Goal: Task Accomplishment & Management: Complete application form

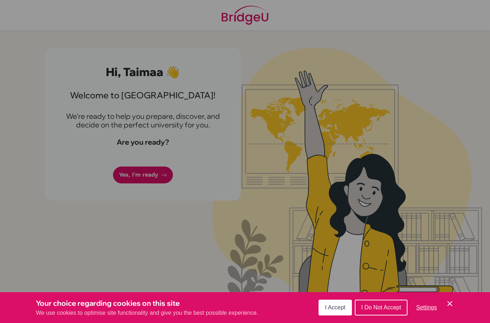
click at [163, 200] on div "Cookie Preferences" at bounding box center [245, 161] width 490 height 323
click at [341, 307] on span "I Accept" at bounding box center [335, 307] width 20 height 6
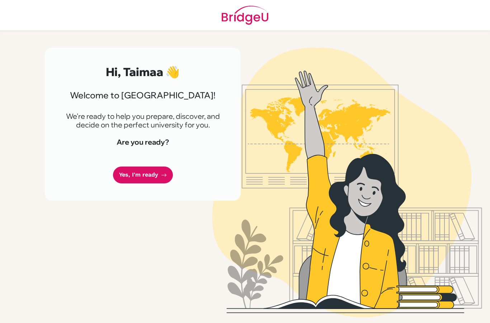
click at [152, 192] on div "Hi, Taimaa 👋 Welcome to BridgeU! We're ready to help you prepare, discover, and…" at bounding box center [143, 124] width 196 height 153
click at [158, 174] on link "Yes, I'm ready" at bounding box center [143, 175] width 60 height 17
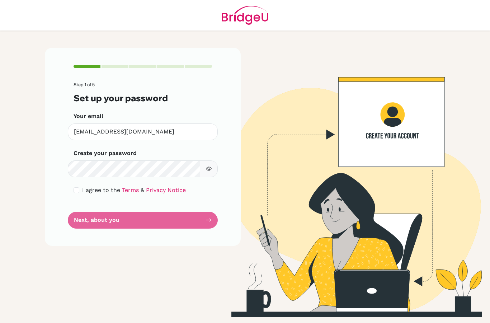
click at [115, 186] on label "I agree to the Terms & Privacy Notice" at bounding box center [134, 190] width 104 height 9
click at [102, 189] on span "I agree to the" at bounding box center [101, 190] width 38 height 7
click at [78, 190] on input "checkbox" at bounding box center [77, 190] width 6 height 6
checkbox input "true"
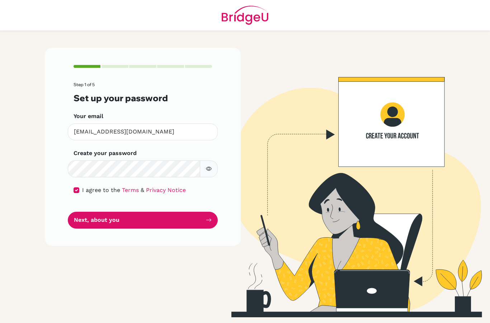
click at [211, 167] on icon "button" at bounding box center [209, 169] width 6 height 6
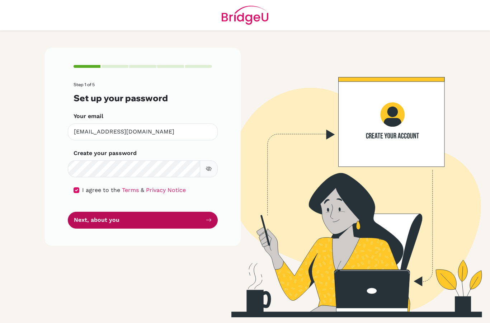
click at [159, 216] on button "Next, about you" at bounding box center [143, 220] width 150 height 17
